Goal: Task Accomplishment & Management: Manage account settings

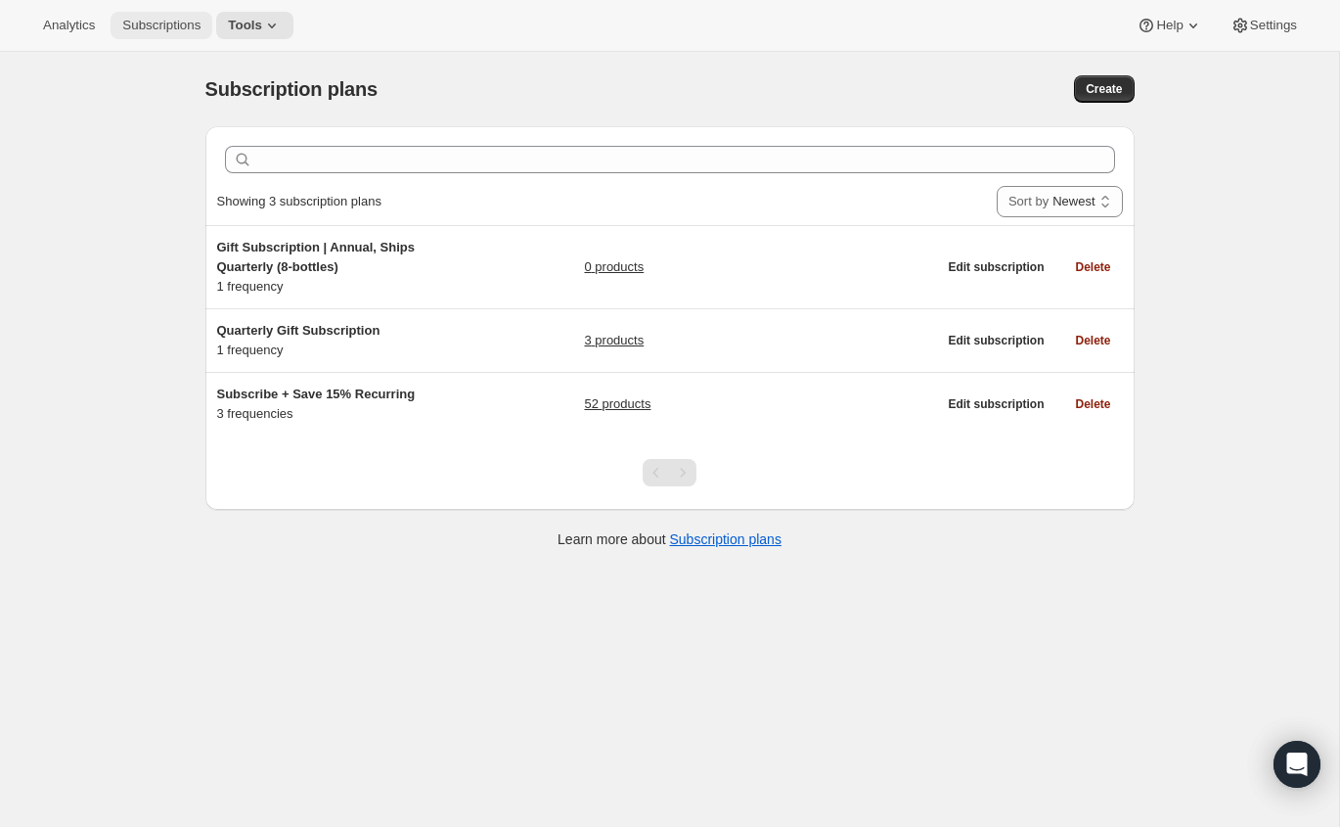
click at [170, 26] on span "Subscriptions" at bounding box center [161, 26] width 78 height 16
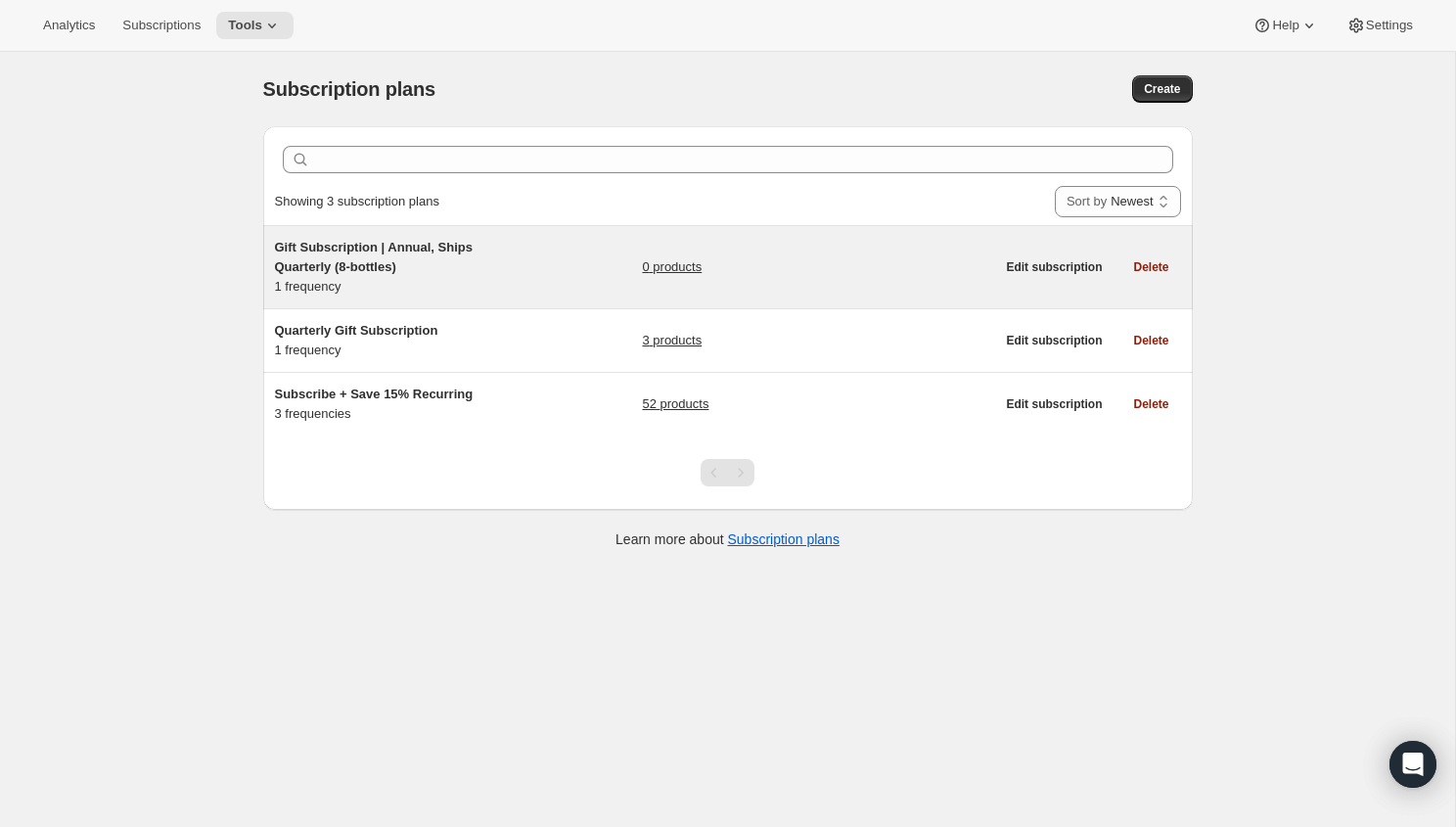
click at [359, 264] on span "Gift Subscription | Annual, Ships Quarterly (8-bottles)" at bounding box center [374, 257] width 199 height 34
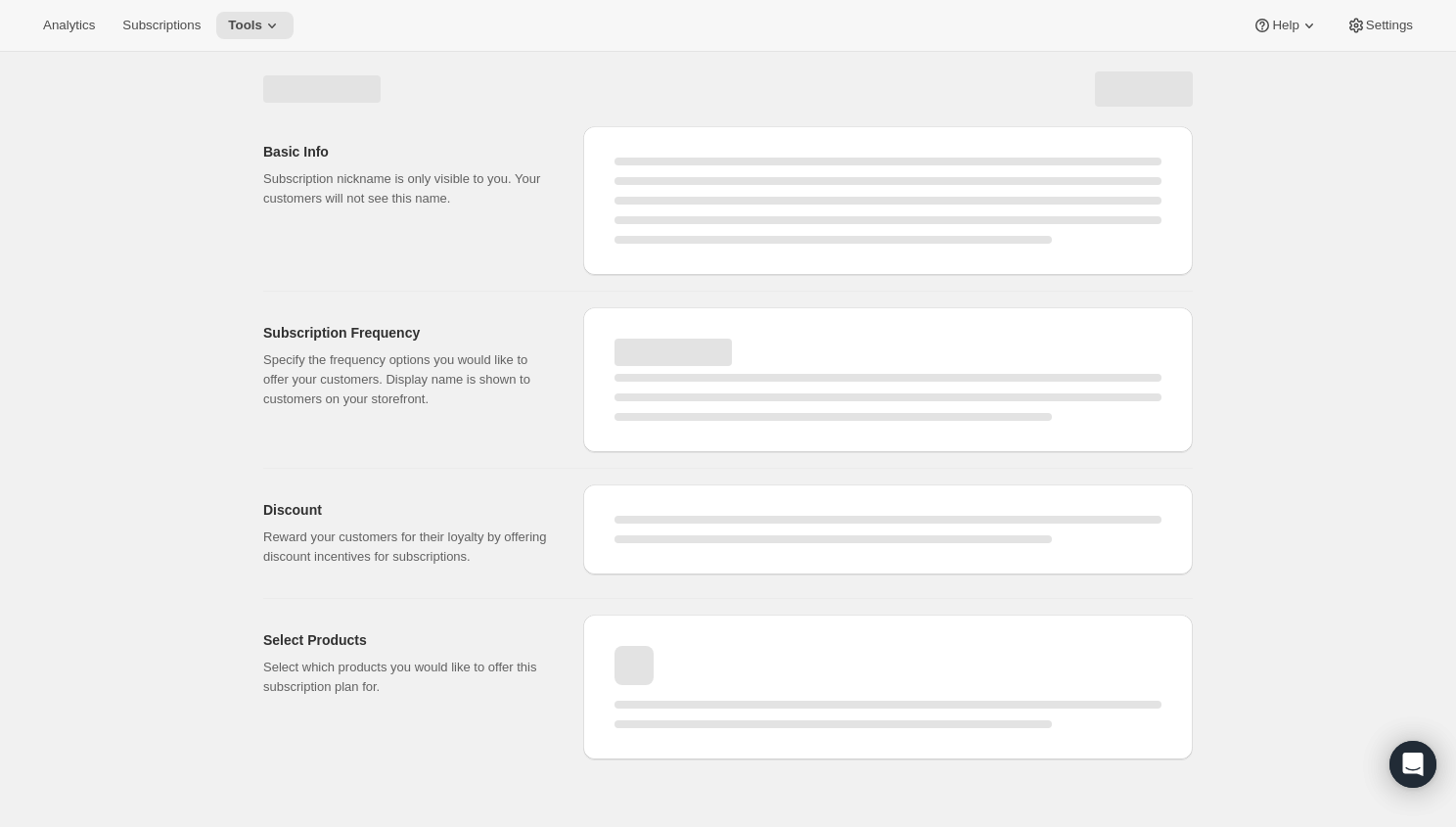
select select "WEEK"
select select "MONTH"
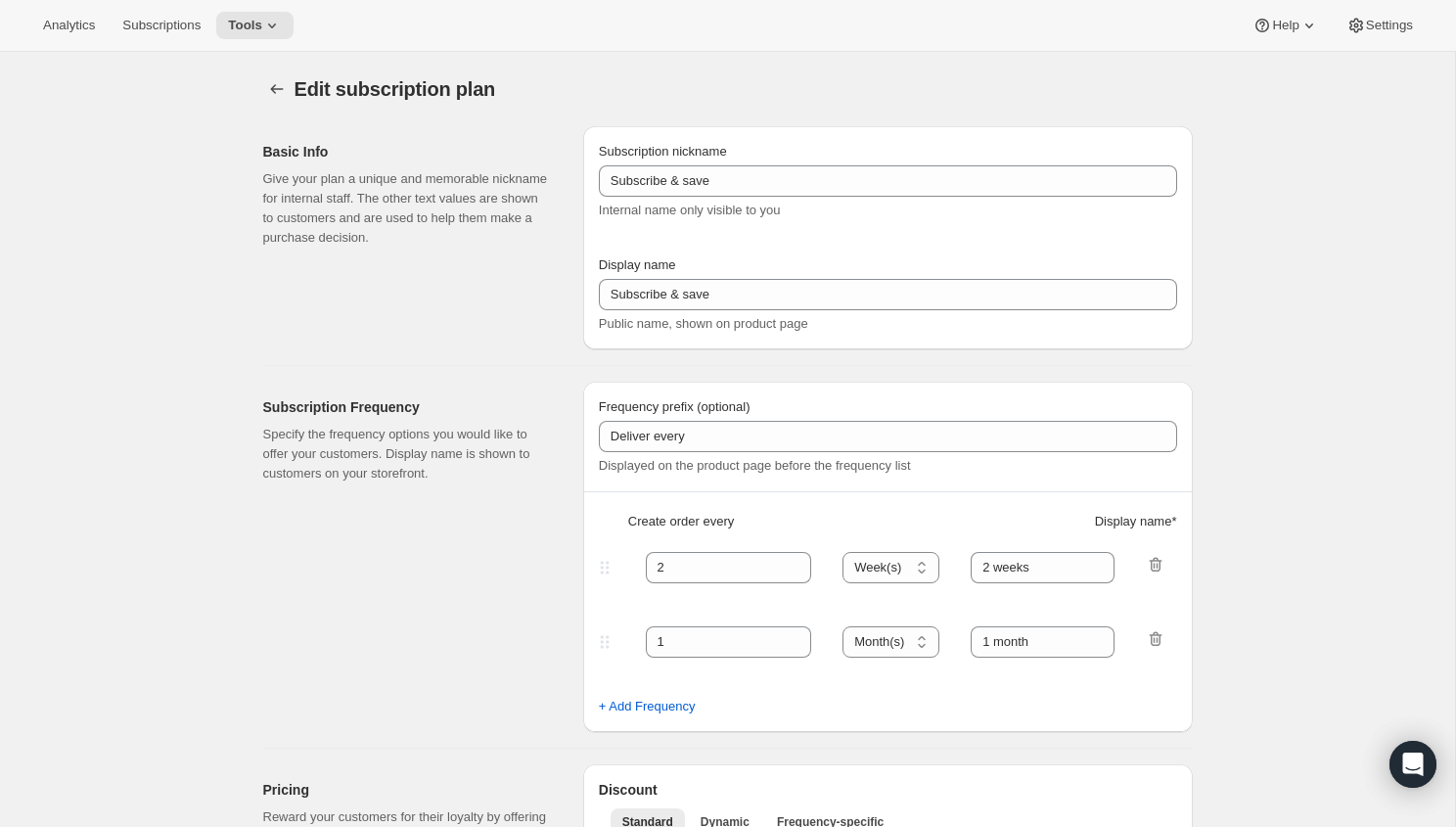
type input "Gift Subscription | Annual, Ships Quarterly (8-bottles)"
type input "Gift Subscription | Annual, Ships Quarterly"
select select "MONTH"
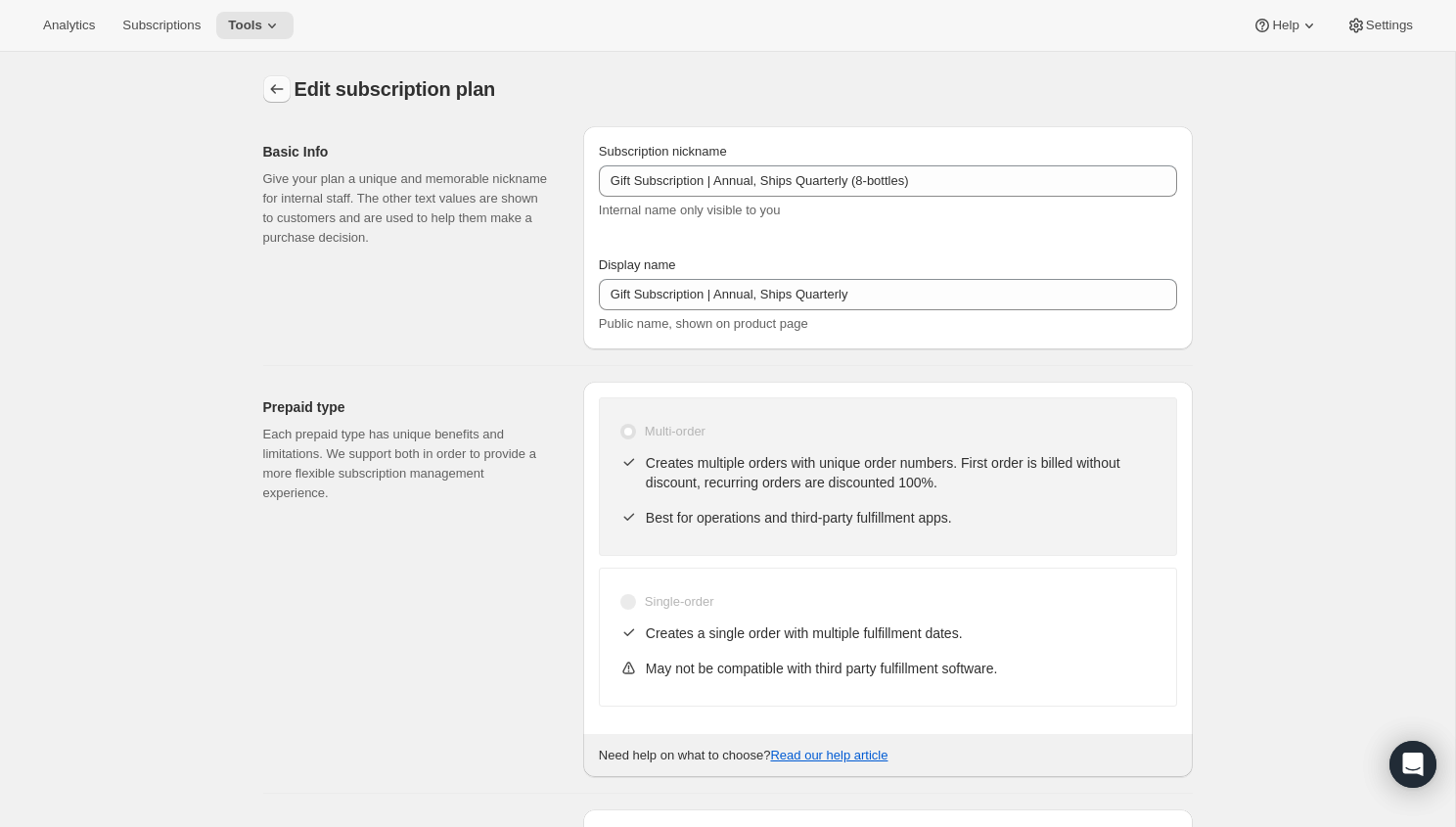
click at [284, 89] on icon "Subscription plans" at bounding box center [277, 89] width 20 height 20
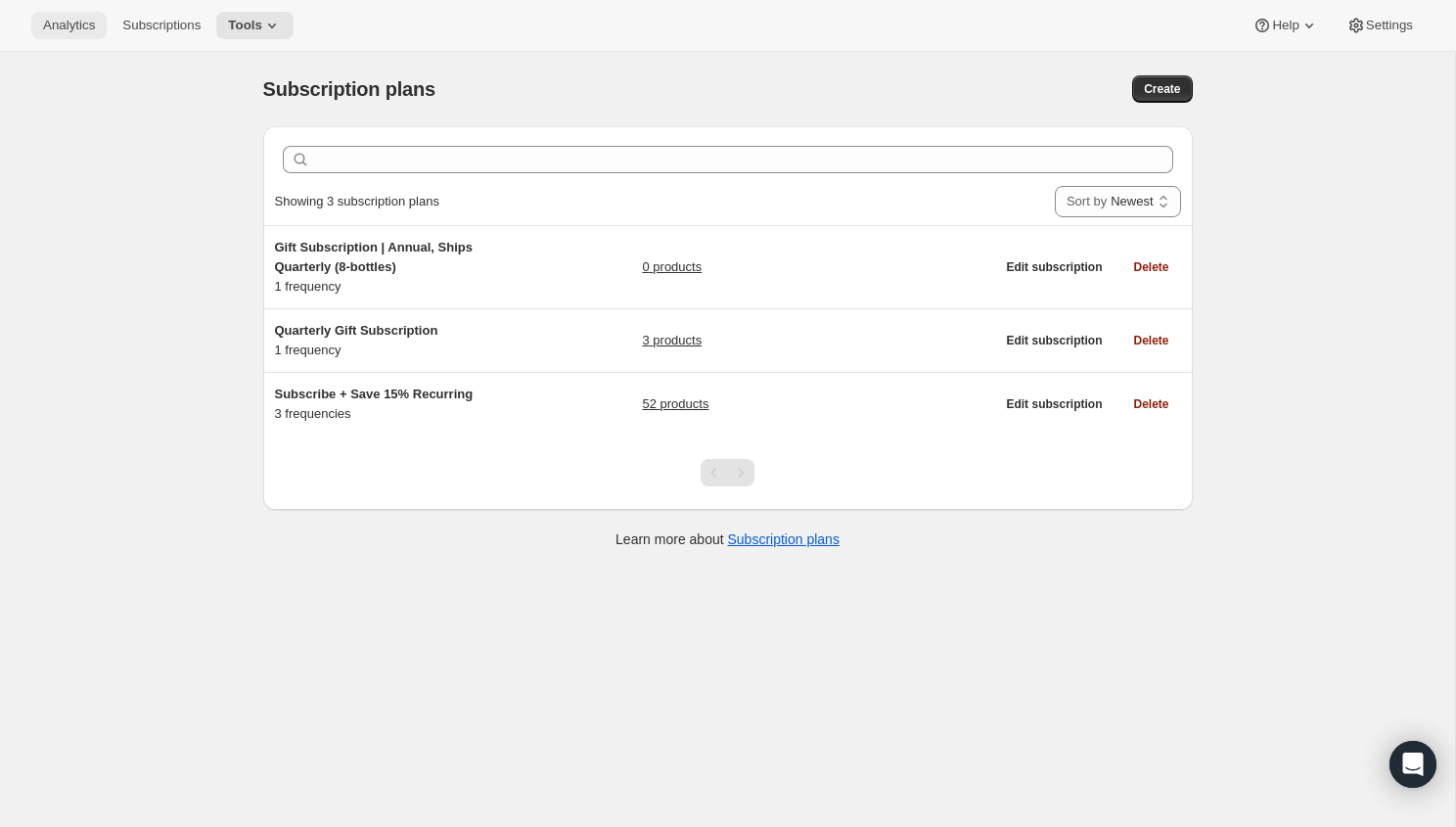
click at [72, 35] on button "Analytics" at bounding box center [68, 25] width 75 height 27
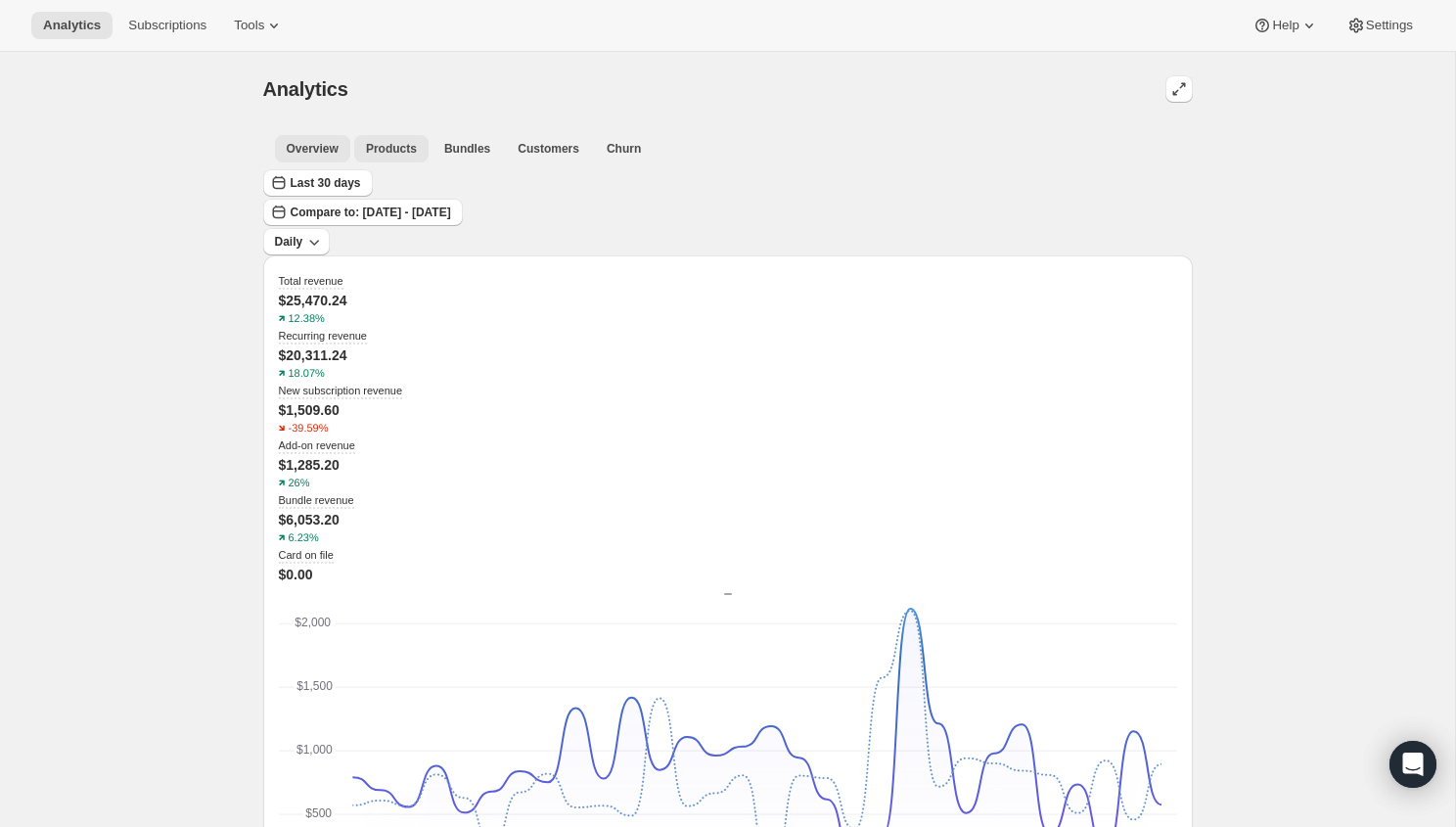
click at [386, 151] on span "Products" at bounding box center [391, 149] width 51 height 16
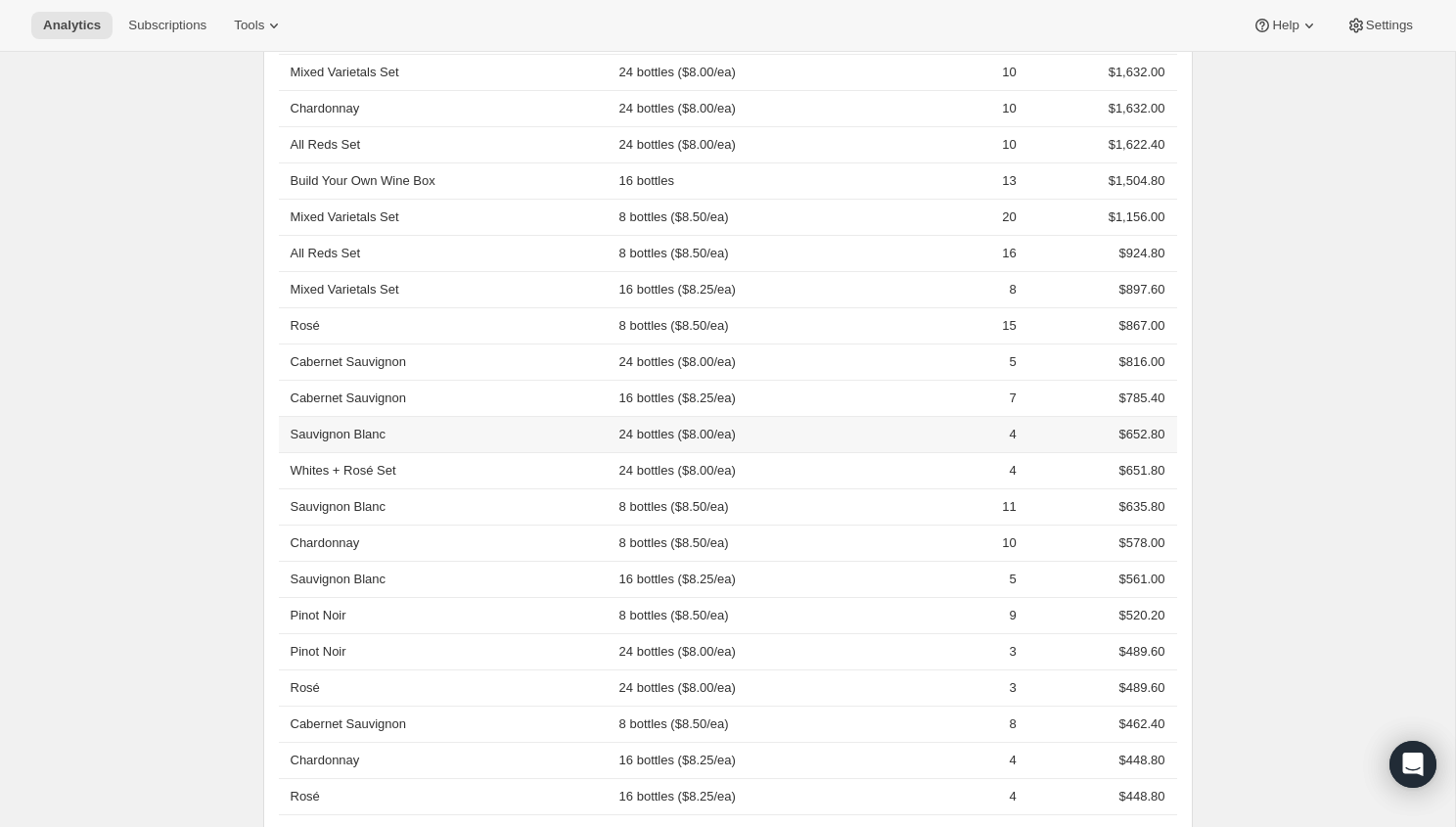
scroll to position [800, 0]
